Goal: Find contact information

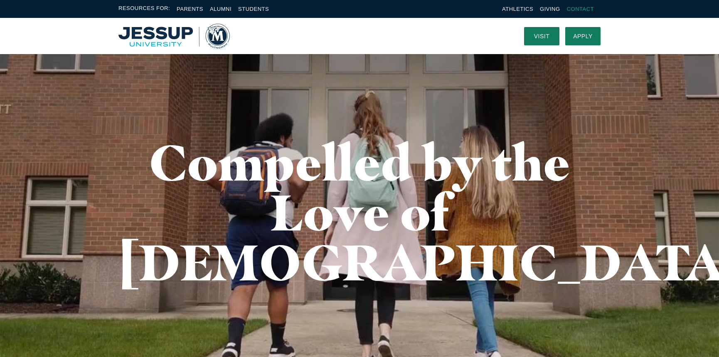
click at [575, 10] on link "Contact" at bounding box center [580, 9] width 27 height 6
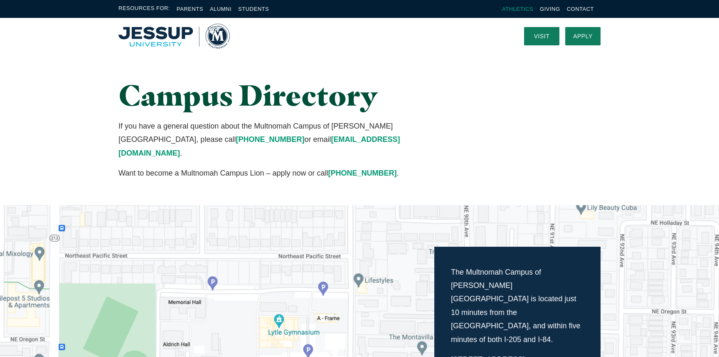
click at [514, 10] on link "Athletics" at bounding box center [517, 9] width 31 height 6
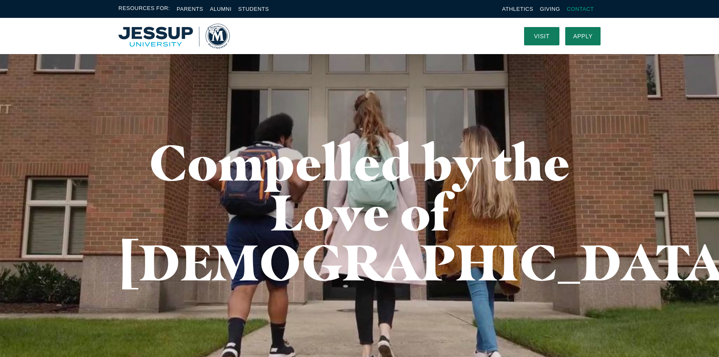
click at [577, 8] on link "Contact" at bounding box center [580, 9] width 27 height 6
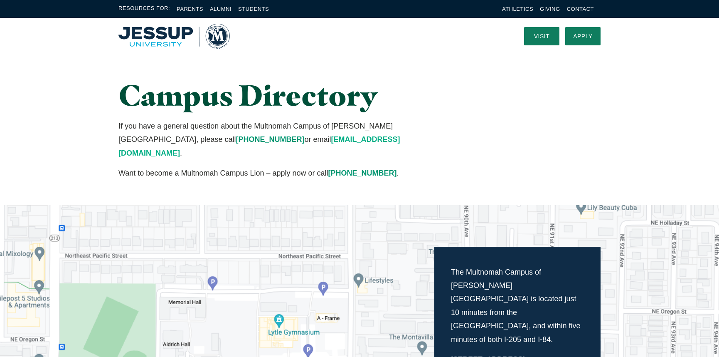
click at [270, 140] on link "questions@multnomah.edu" at bounding box center [258, 146] width 281 height 22
